Goal: Task Accomplishment & Management: Use online tool/utility

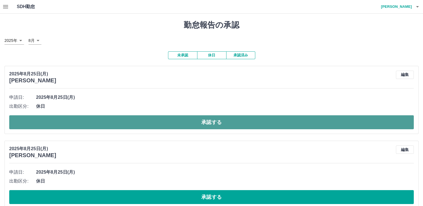
click at [169, 128] on button "承認する" at bounding box center [211, 122] width 405 height 14
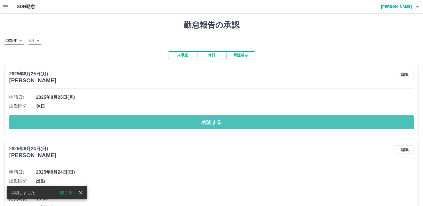
click at [169, 125] on button "承認する" at bounding box center [211, 122] width 405 height 14
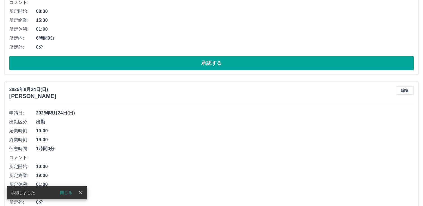
scroll to position [65, 0]
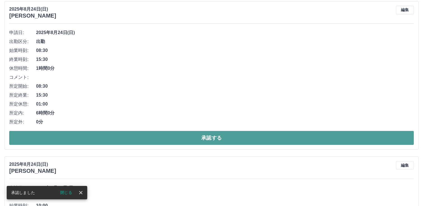
click at [203, 138] on button "承認する" at bounding box center [211, 138] width 405 height 14
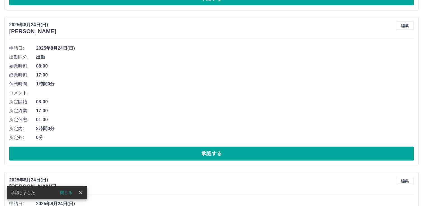
scroll to position [49, 0]
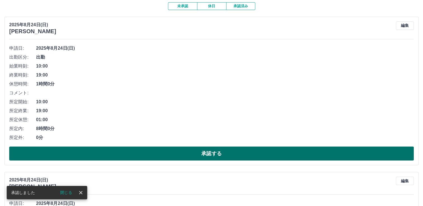
click at [192, 156] on button "承認する" at bounding box center [211, 154] width 405 height 14
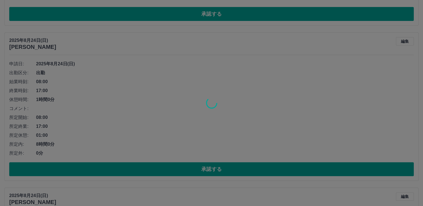
scroll to position [34, 0]
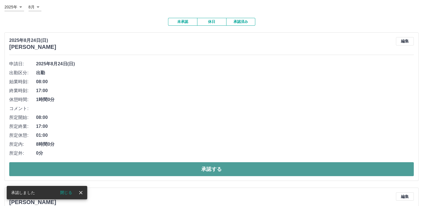
click at [141, 168] on button "承認する" at bounding box center [211, 169] width 405 height 14
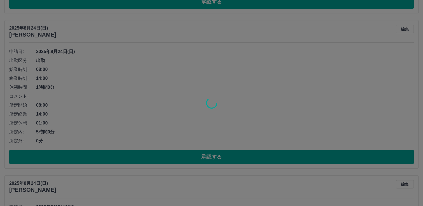
scroll to position [46, 0]
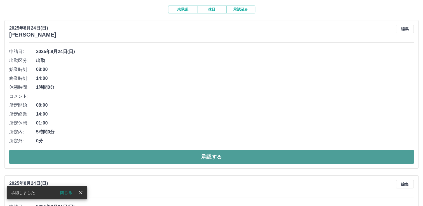
click at [221, 159] on button "承認する" at bounding box center [211, 157] width 405 height 14
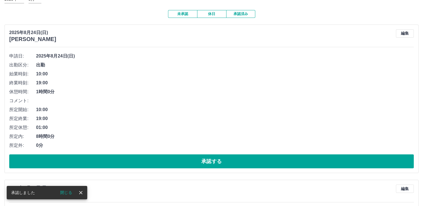
scroll to position [114, 0]
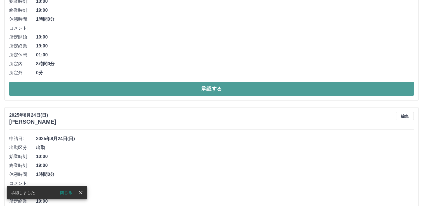
click at [207, 91] on button "承認する" at bounding box center [211, 89] width 405 height 14
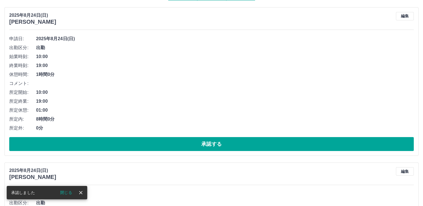
scroll to position [84, 0]
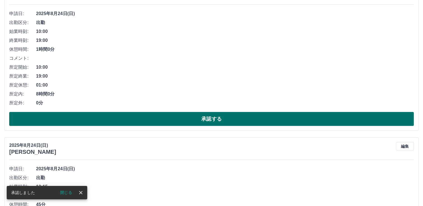
click at [217, 116] on button "承認する" at bounding box center [211, 119] width 405 height 14
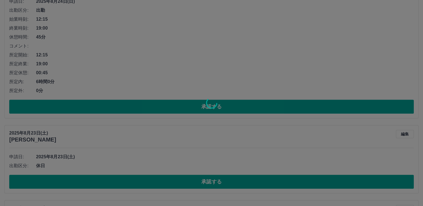
scroll to position [96, 0]
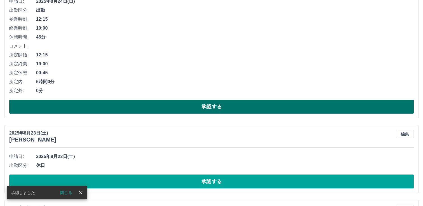
click at [215, 108] on button "承認する" at bounding box center [211, 107] width 405 height 14
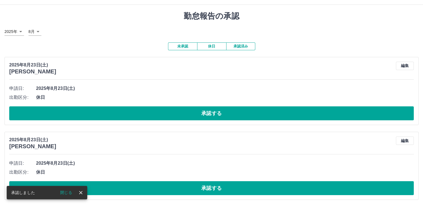
scroll to position [58, 0]
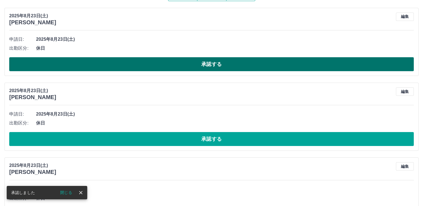
click at [170, 67] on button "承認する" at bounding box center [211, 64] width 405 height 14
click at [172, 63] on button "承認する" at bounding box center [211, 64] width 405 height 14
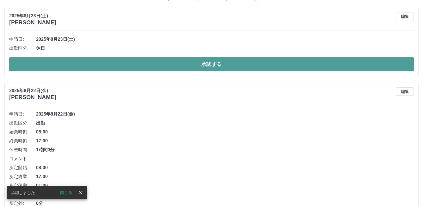
click at [132, 63] on button "承認する" at bounding box center [211, 64] width 405 height 14
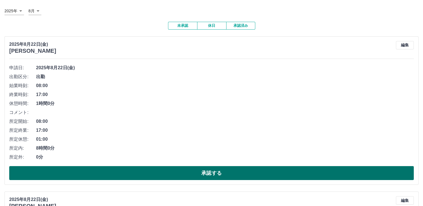
scroll to position [39, 0]
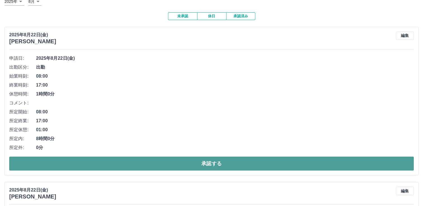
click at [194, 159] on button "承認する" at bounding box center [211, 164] width 405 height 14
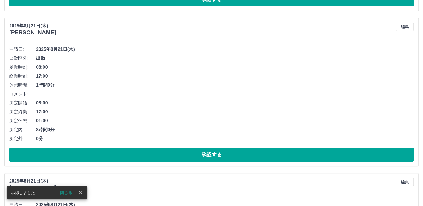
scroll to position [0, 0]
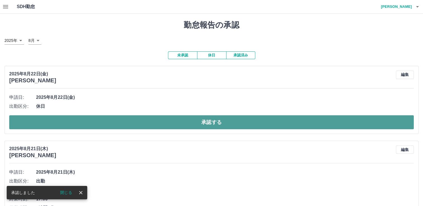
click at [184, 119] on button "承認する" at bounding box center [211, 122] width 405 height 14
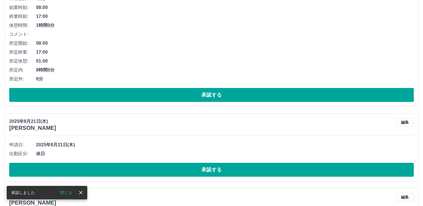
scroll to position [112, 0]
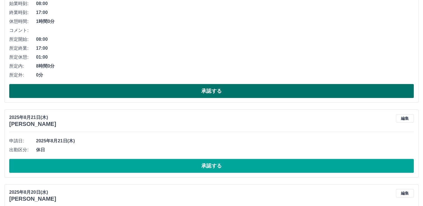
click at [213, 97] on button "承認する" at bounding box center [211, 91] width 405 height 14
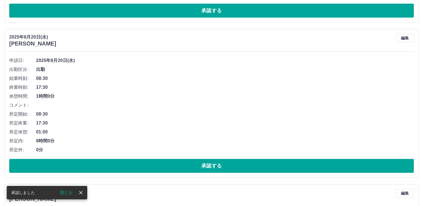
scroll to position [0, 0]
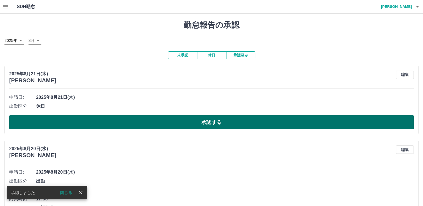
click at [187, 123] on button "承認する" at bounding box center [211, 122] width 405 height 14
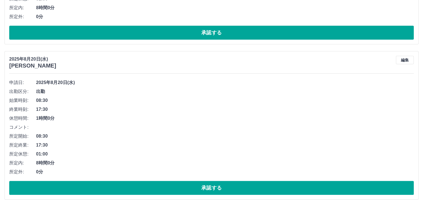
scroll to position [171, 0]
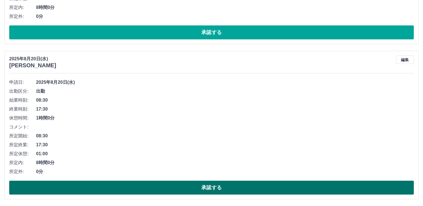
click at [197, 190] on button "承認する" at bounding box center [211, 188] width 405 height 14
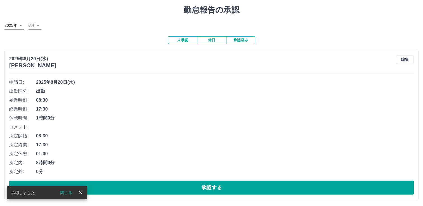
scroll to position [15, 0]
click at [221, 42] on button "承認済み" at bounding box center [240, 40] width 29 height 8
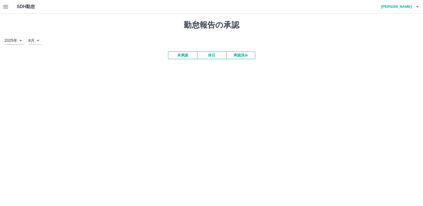
scroll to position [0, 0]
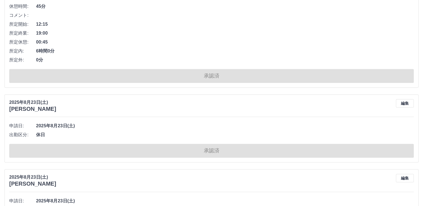
scroll to position [2799, 0]
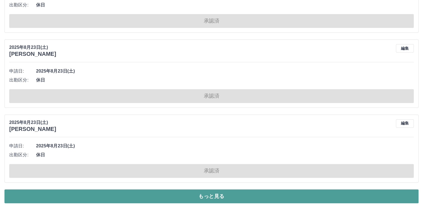
click at [188, 193] on button "もっと見る" at bounding box center [211, 197] width 414 height 14
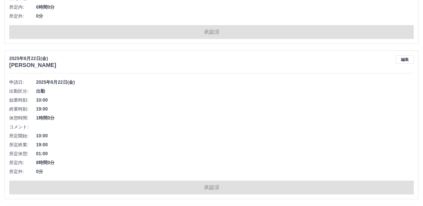
scroll to position [5879, 0]
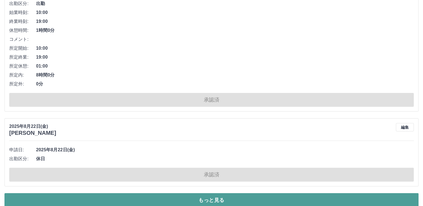
click at [221, 194] on button "もっと見る" at bounding box center [211, 201] width 414 height 14
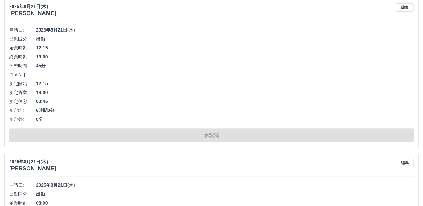
scroll to position [8797, 0]
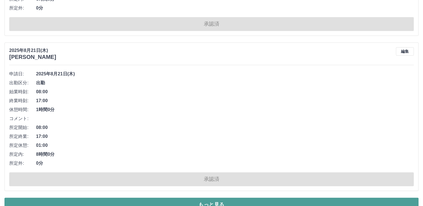
click at [221, 198] on button "もっと見る" at bounding box center [211, 205] width 414 height 14
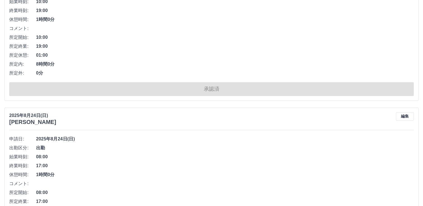
scroll to position [0, 0]
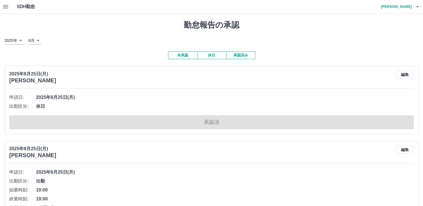
click at [8, 7] on icon "button" at bounding box center [5, 6] width 7 height 7
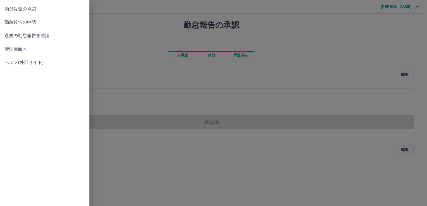
click at [18, 13] on link "勤怠報告の承認" at bounding box center [44, 8] width 89 height 13
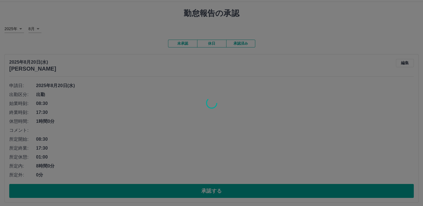
scroll to position [15, 0]
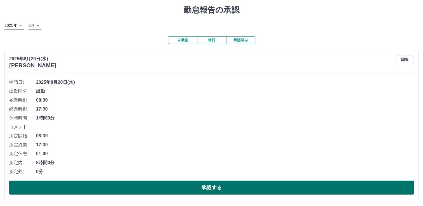
click at [221, 183] on button "承認する" at bounding box center [211, 188] width 405 height 14
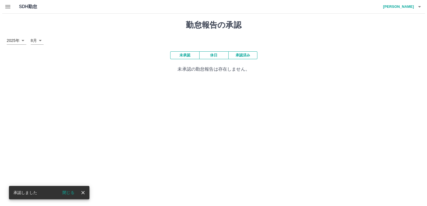
scroll to position [0, 0]
